Goal: Find specific page/section: Find specific page/section

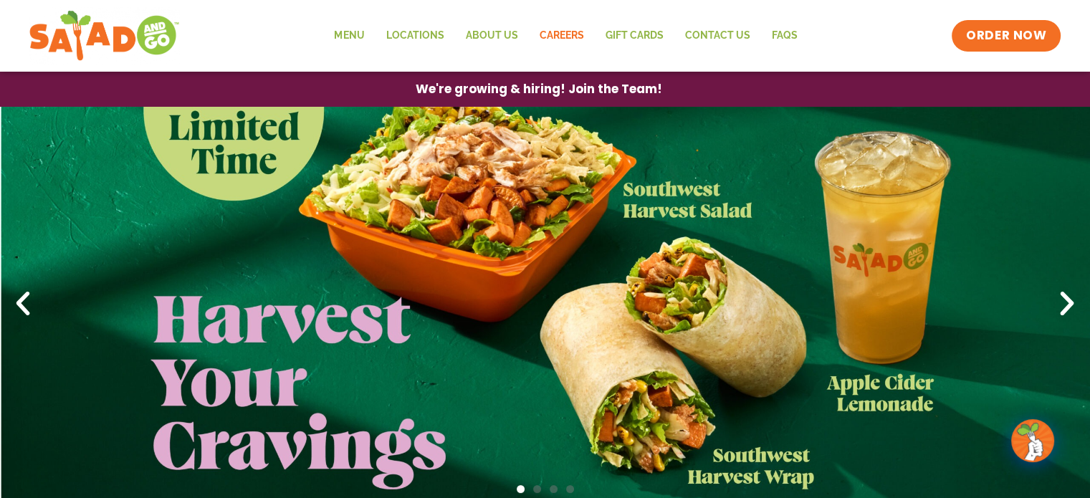
click at [579, 29] on link "Careers" at bounding box center [561, 35] width 66 height 33
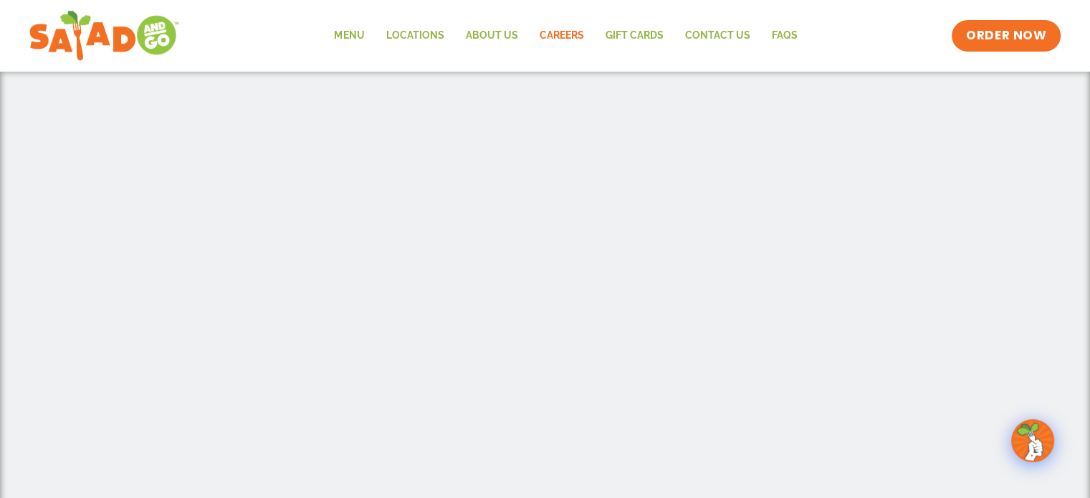
scroll to position [287, 0]
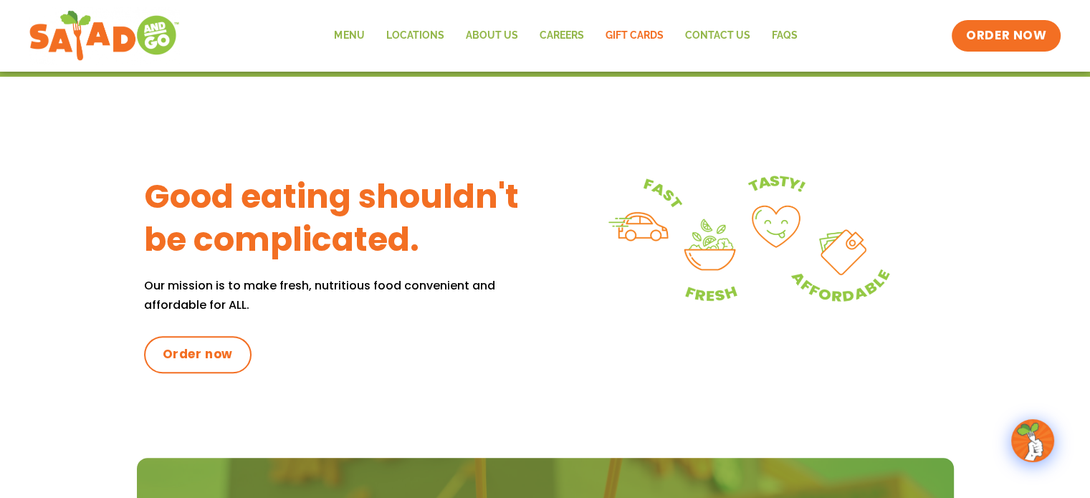
scroll to position [430, 0]
